Goal: Transaction & Acquisition: Subscribe to service/newsletter

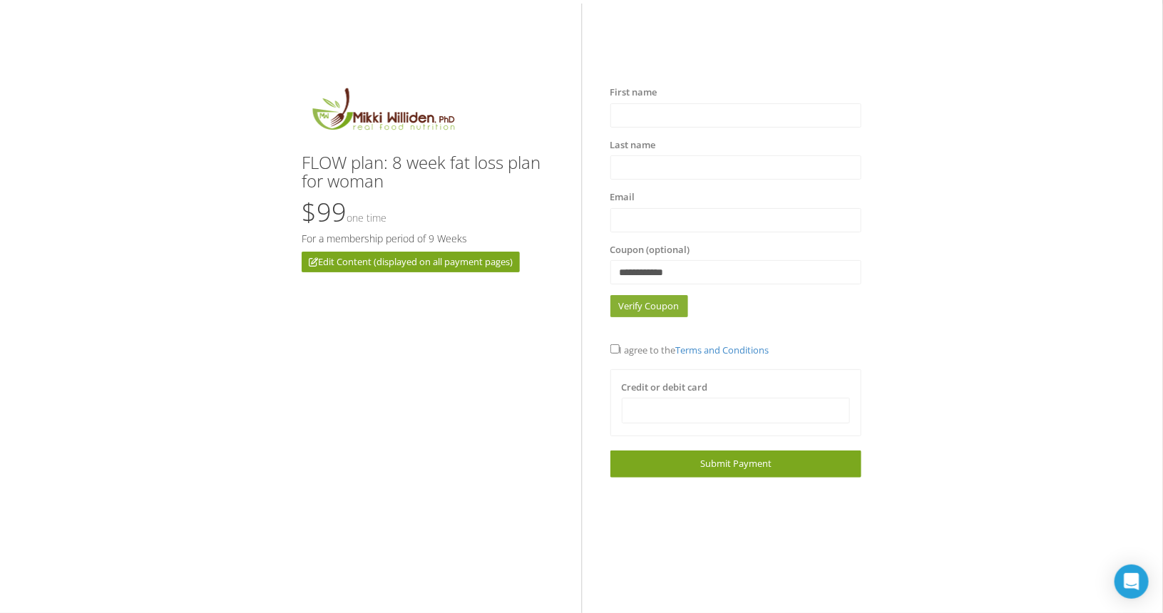
click at [657, 303] on link "Verify Coupon" at bounding box center [649, 306] width 78 height 22
click at [665, 310] on link "Verify Coupon" at bounding box center [649, 306] width 78 height 22
